Goal: Check status

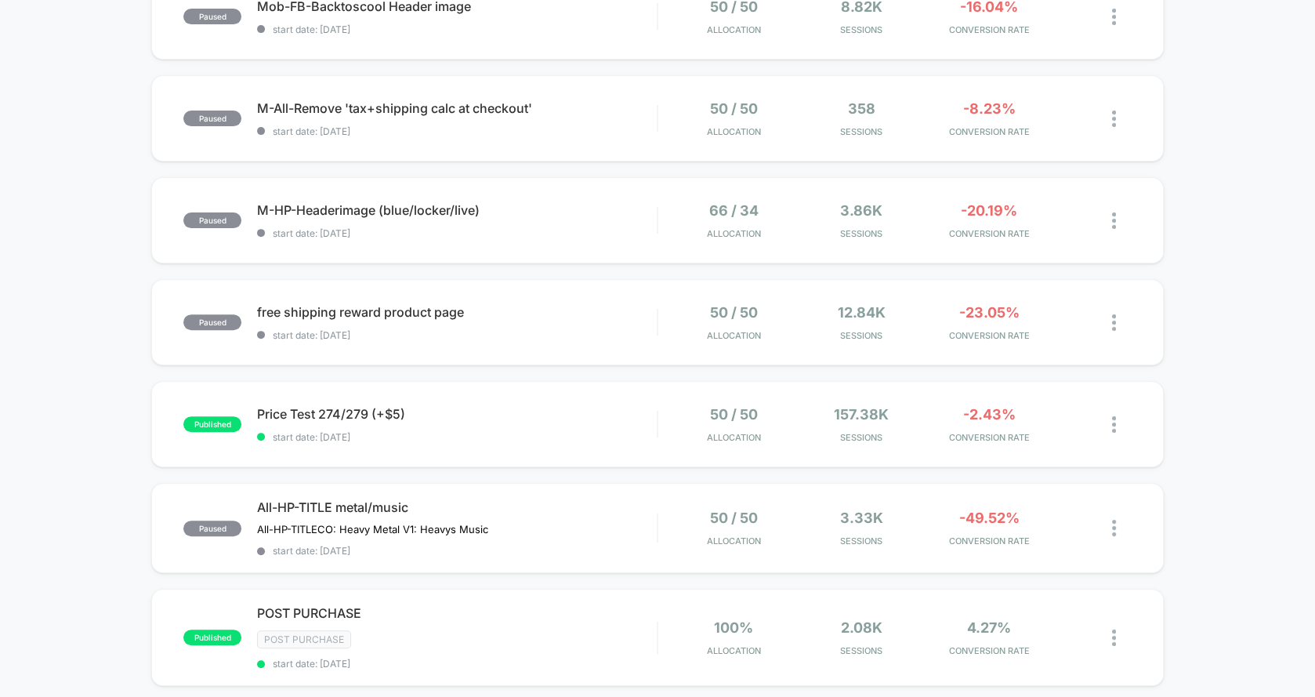
scroll to position [523, 0]
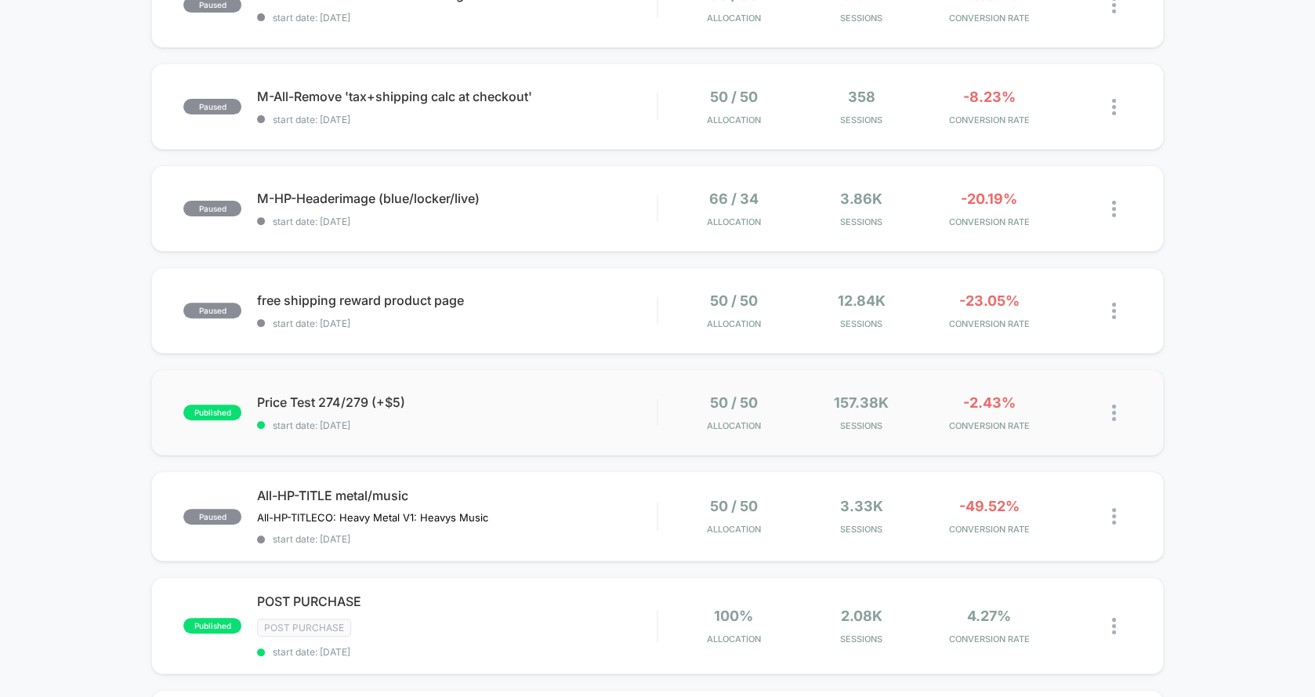
click at [515, 382] on div "published Price Test 274/279 (+$5) start date: [DATE] 50 / 50 Allocation 157.38…" at bounding box center [657, 412] width 1013 height 86
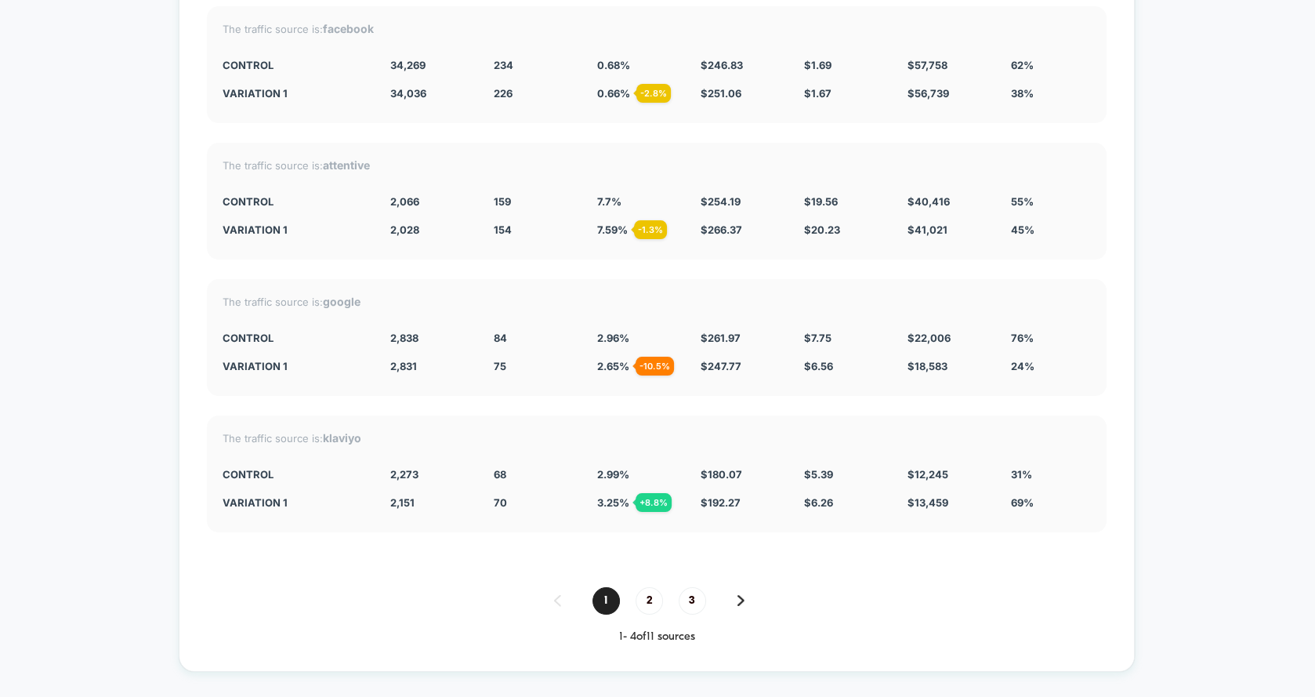
scroll to position [4174, 0]
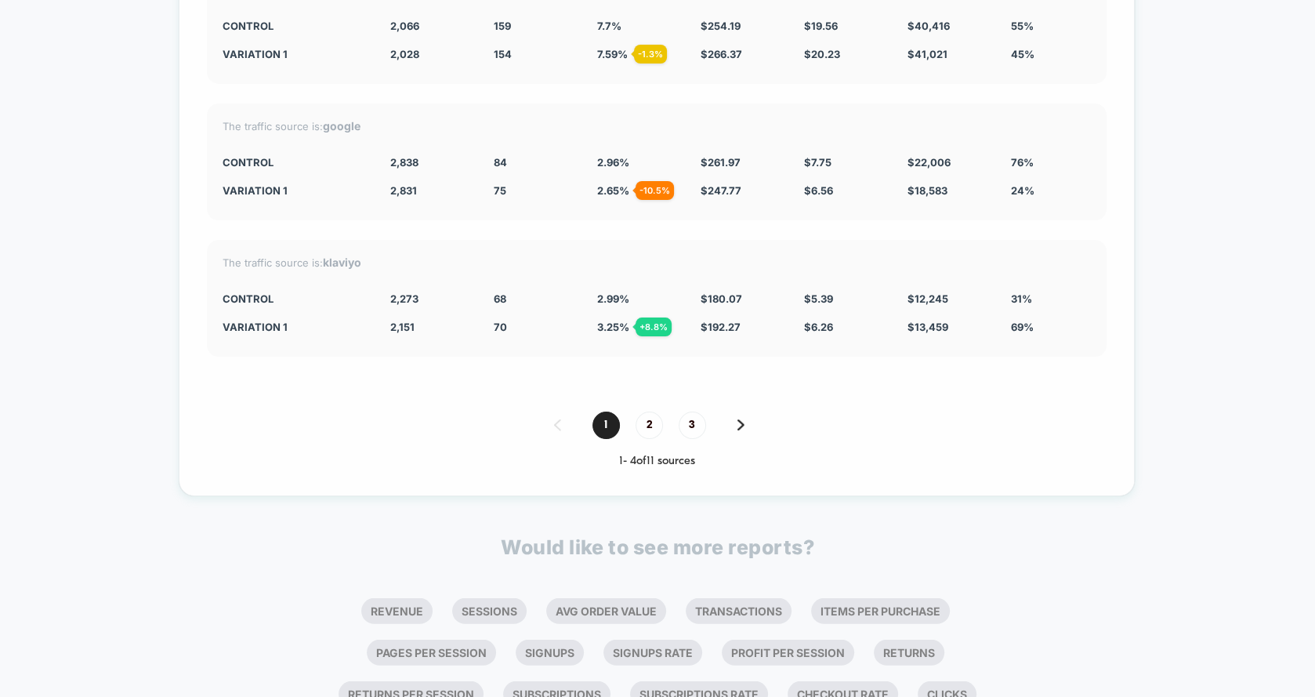
click at [515, 384] on div "Split By Traffic source Variation Sessions ? Transactions ? CR ? AOV ? PSV ? Re…" at bounding box center [657, 109] width 956 height 774
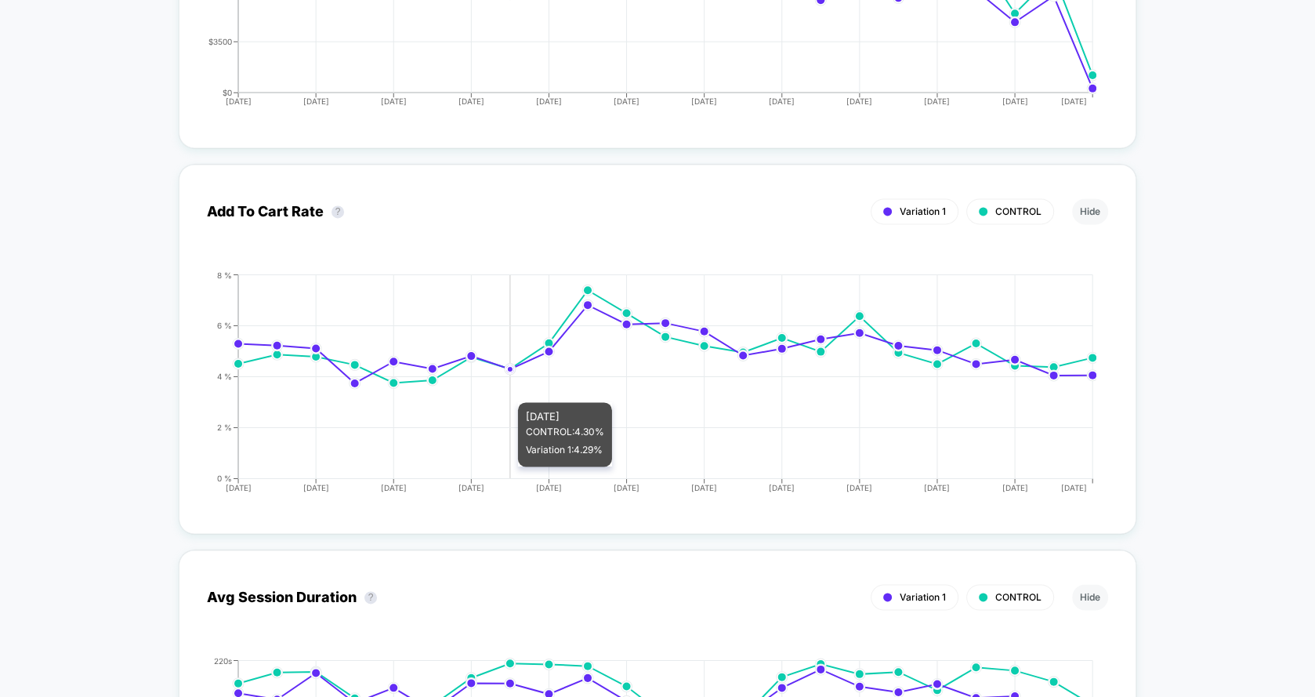
click at [515, 384] on div "Add To Cart Rate ? Variation 1 CONTROL Hide [DATE] [DATE] [DATE] [DATE] [DATE] …" at bounding box center [657, 349] width 901 height 314
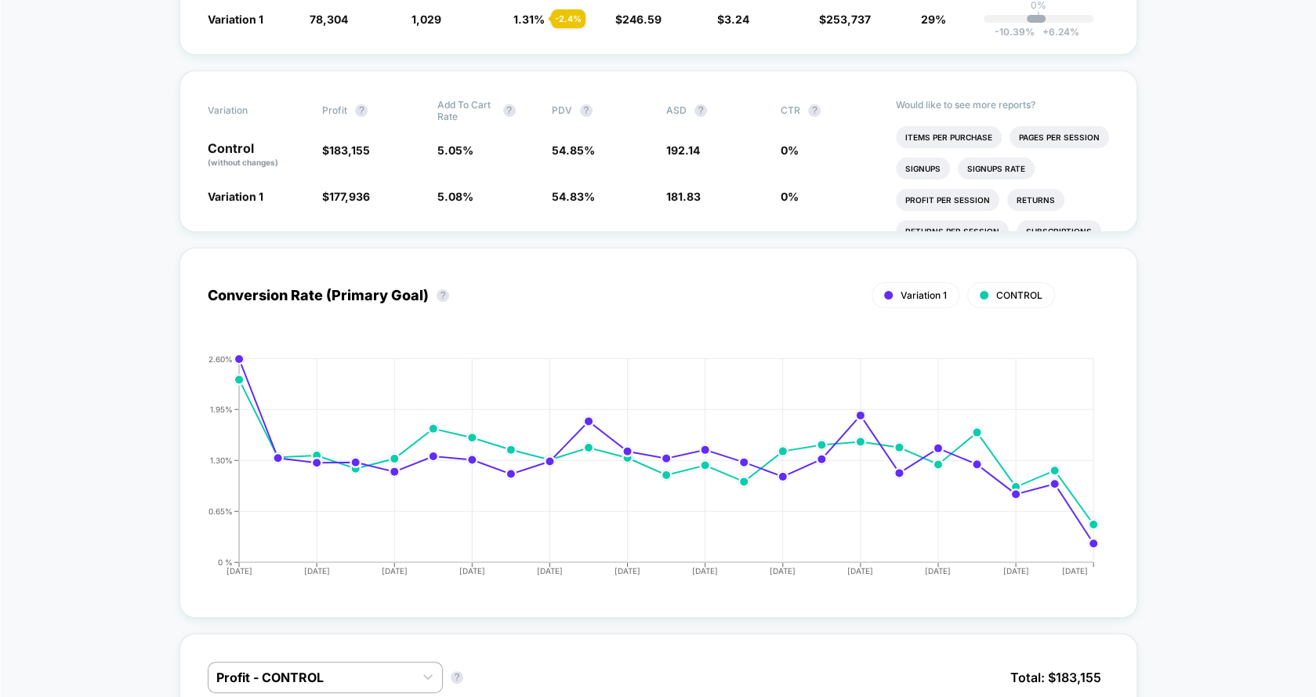
scroll to position [0, 0]
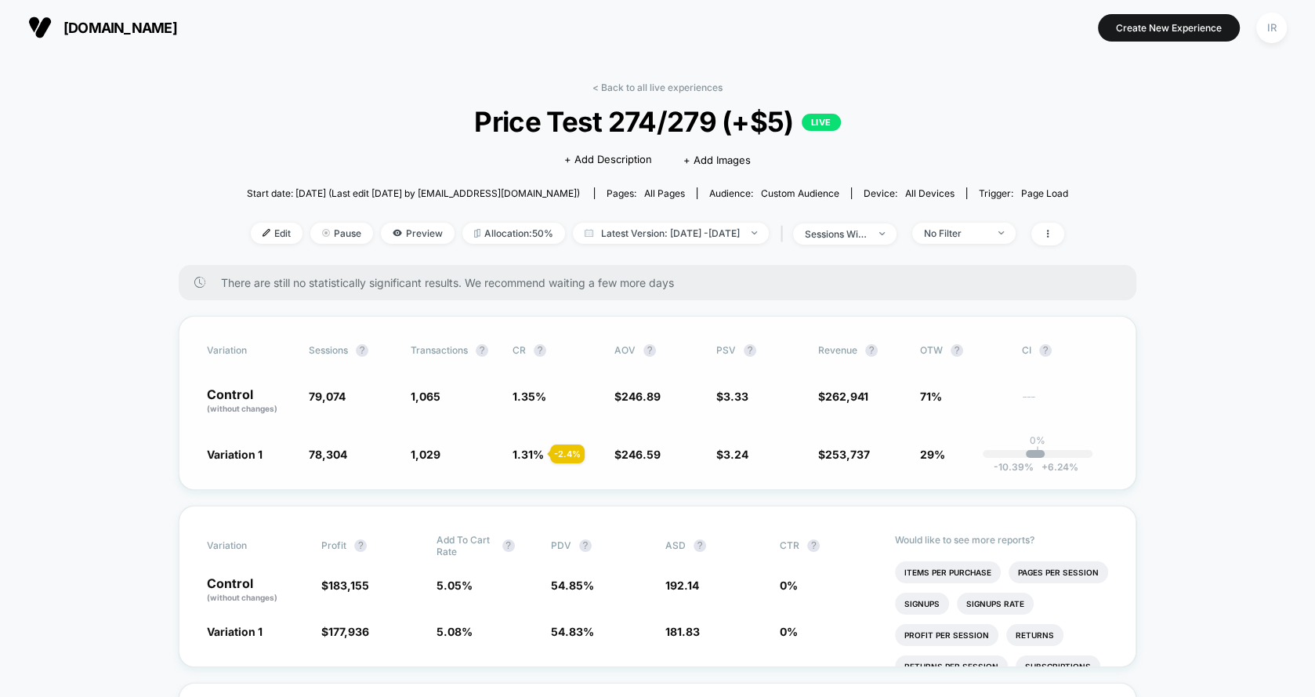
drag, startPoint x: 582, startPoint y: 288, endPoint x: 473, endPoint y: 391, distance: 149.7
drag, startPoint x: 326, startPoint y: 230, endPoint x: 165, endPoint y: 275, distance: 167.5
drag, startPoint x: 496, startPoint y: 393, endPoint x: 1273, endPoint y: 430, distance: 777.6
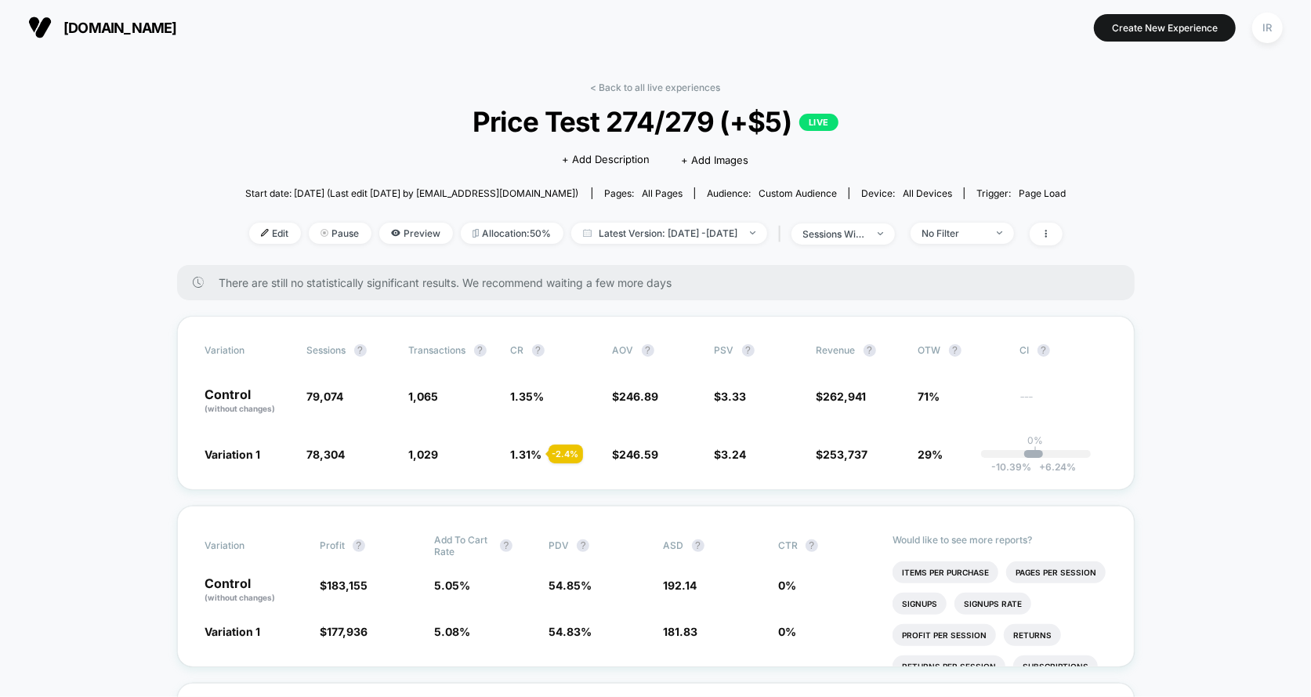
click at [1311, 437] on html "[DOMAIN_NAME] Create New Experience IR [DOMAIN_NAME] < Back to all live experie…" at bounding box center [655, 348] width 1311 height 697
